Goal: Task Accomplishment & Management: Complete application form

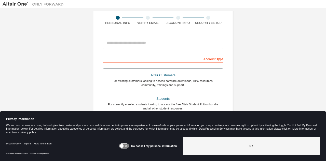
scroll to position [49, 0]
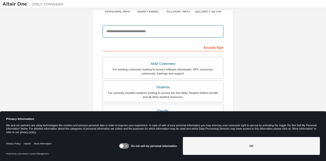
click at [158, 35] on input "email" at bounding box center [163, 31] width 121 height 12
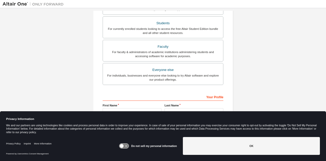
scroll to position [114, 0]
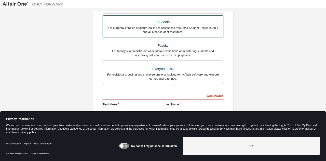
type input "**********"
click at [201, 33] on div "For currently enrolled students looking to access the free Altair Student Editi…" at bounding box center [163, 30] width 114 height 8
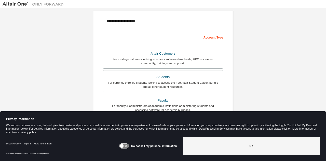
scroll to position [136, 0]
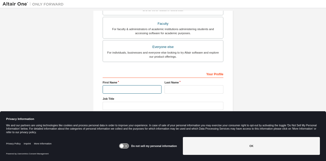
click at [135, 86] on input "text" at bounding box center [132, 89] width 59 height 8
type input "*****"
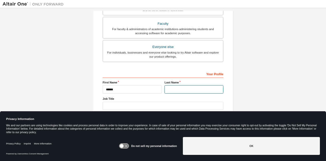
click at [189, 92] on input "text" at bounding box center [194, 89] width 59 height 8
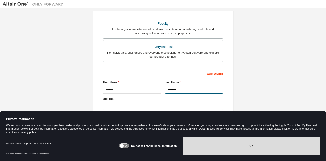
type input "*******"
click at [214, 144] on button "OK" at bounding box center [251, 146] width 137 height 18
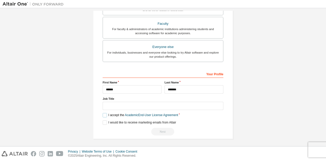
click at [103, 113] on label "I accept the Academic End-User License Agreement" at bounding box center [140, 115] width 75 height 4
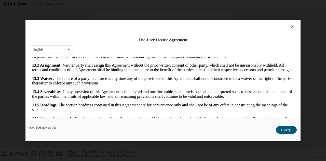
scroll to position [17, 0]
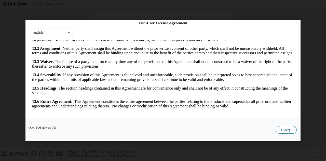
click at [280, 130] on button "I Accept" at bounding box center [286, 130] width 21 height 8
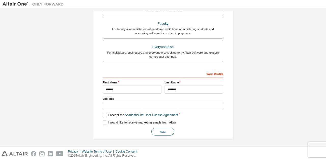
click at [162, 132] on button "Next" at bounding box center [162, 132] width 23 height 8
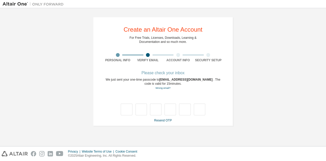
scroll to position [0, 0]
type input "*"
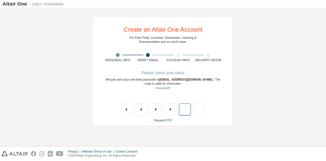
type input "*"
